Goal: Find specific page/section: Find specific page/section

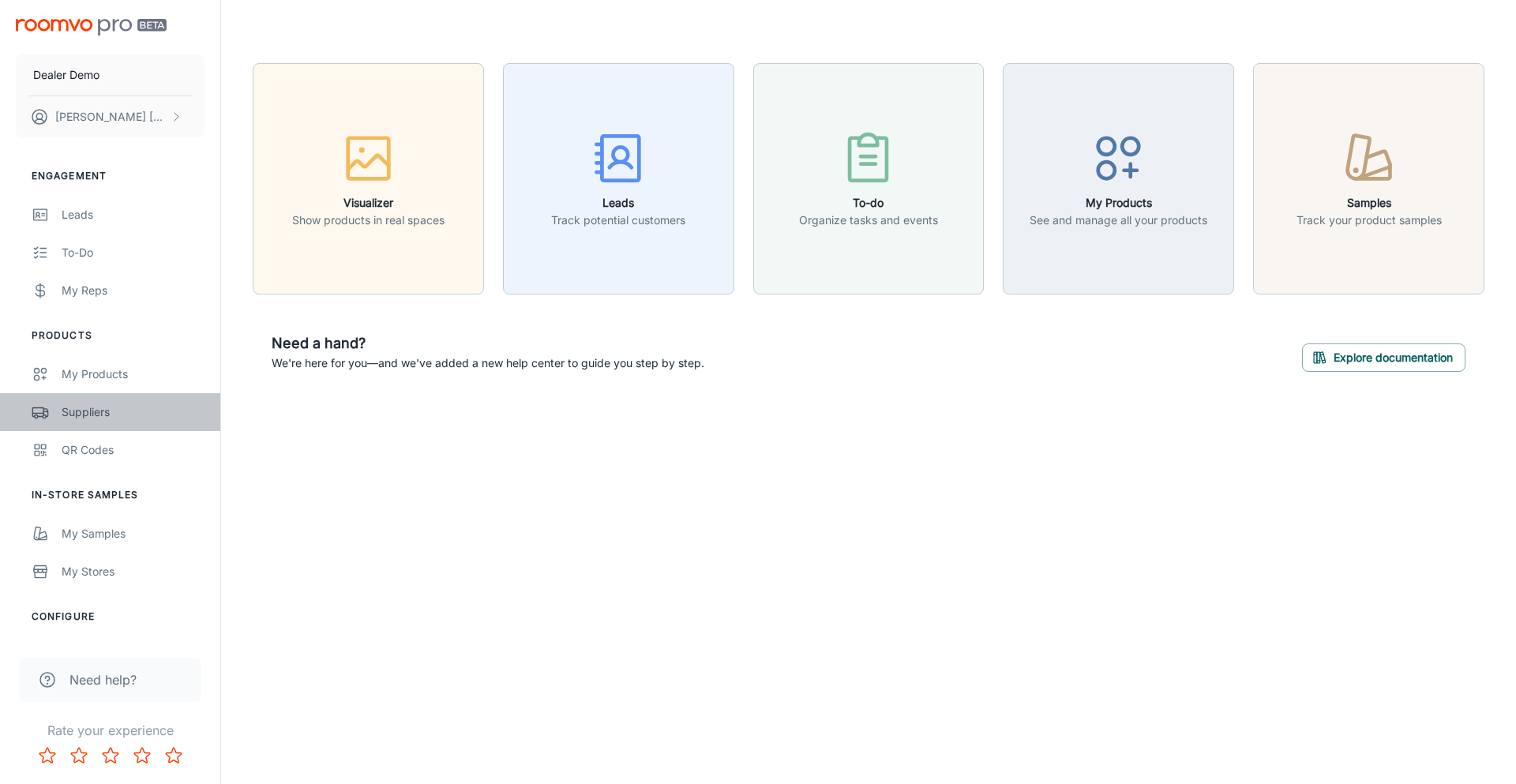
click at [108, 407] on div "Suppliers" at bounding box center [133, 412] width 143 height 17
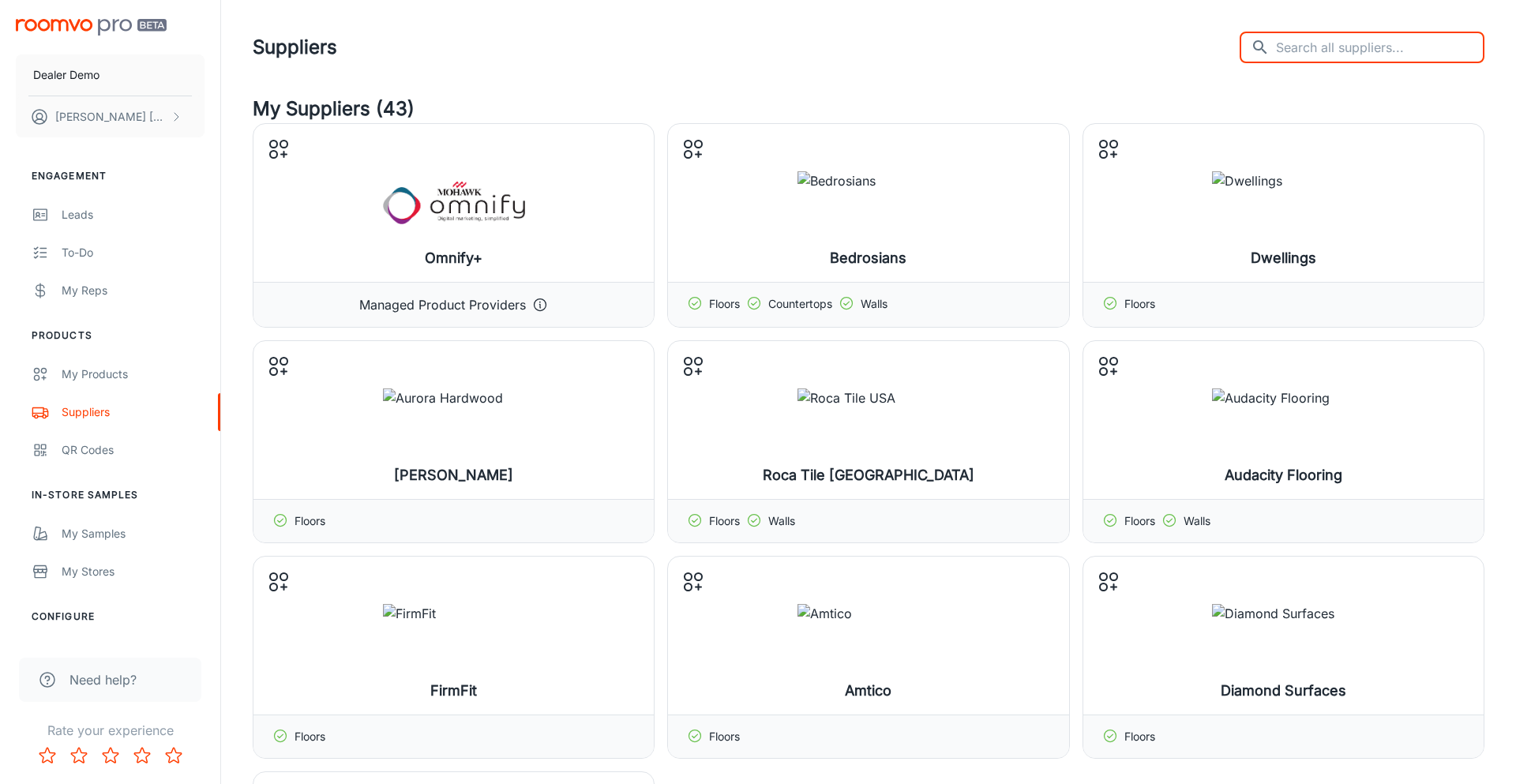
click at [1294, 53] on input "text" at bounding box center [1379, 47] width 208 height 32
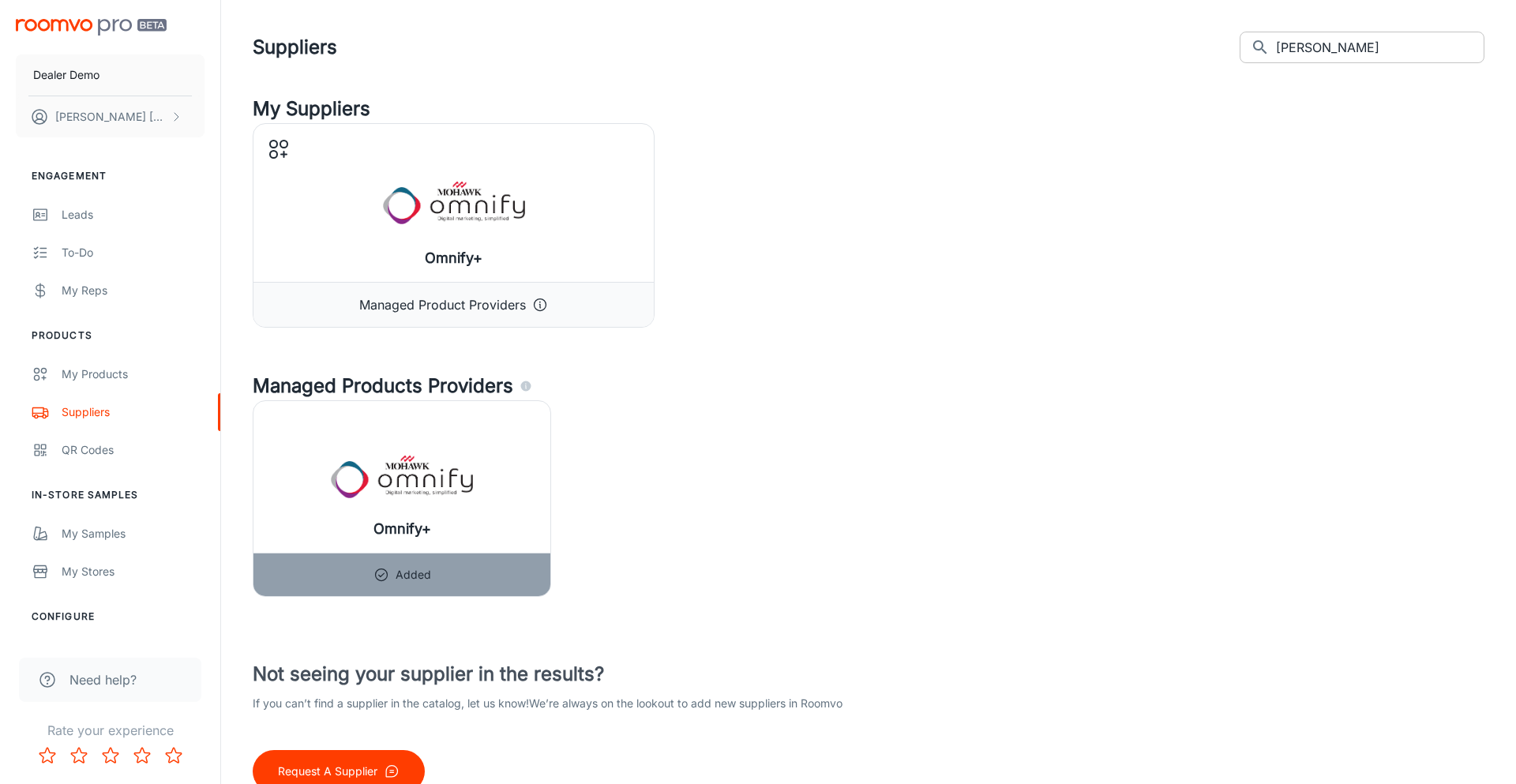
click at [1302, 38] on input "[PERSON_NAME]" at bounding box center [1379, 47] width 208 height 32
click at [1346, 56] on input "paint" at bounding box center [1379, 47] width 208 height 32
type input "color"
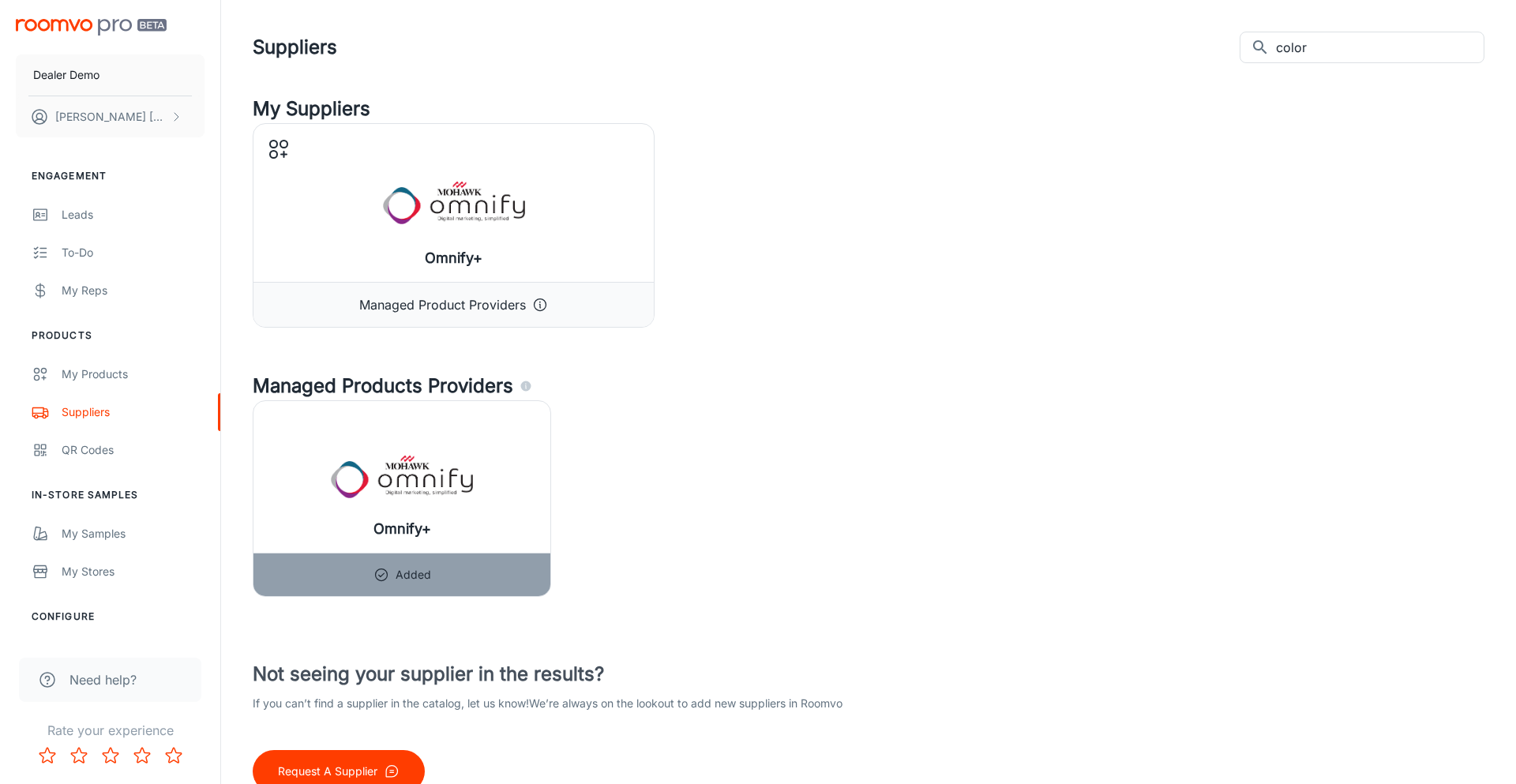
click at [953, 336] on div "My Suppliers Omnify+ Configure Provider Managed Product Providers Managed Produ…" at bounding box center [868, 443] width 1270 height 697
